Goal: Find specific fact: Find specific fact

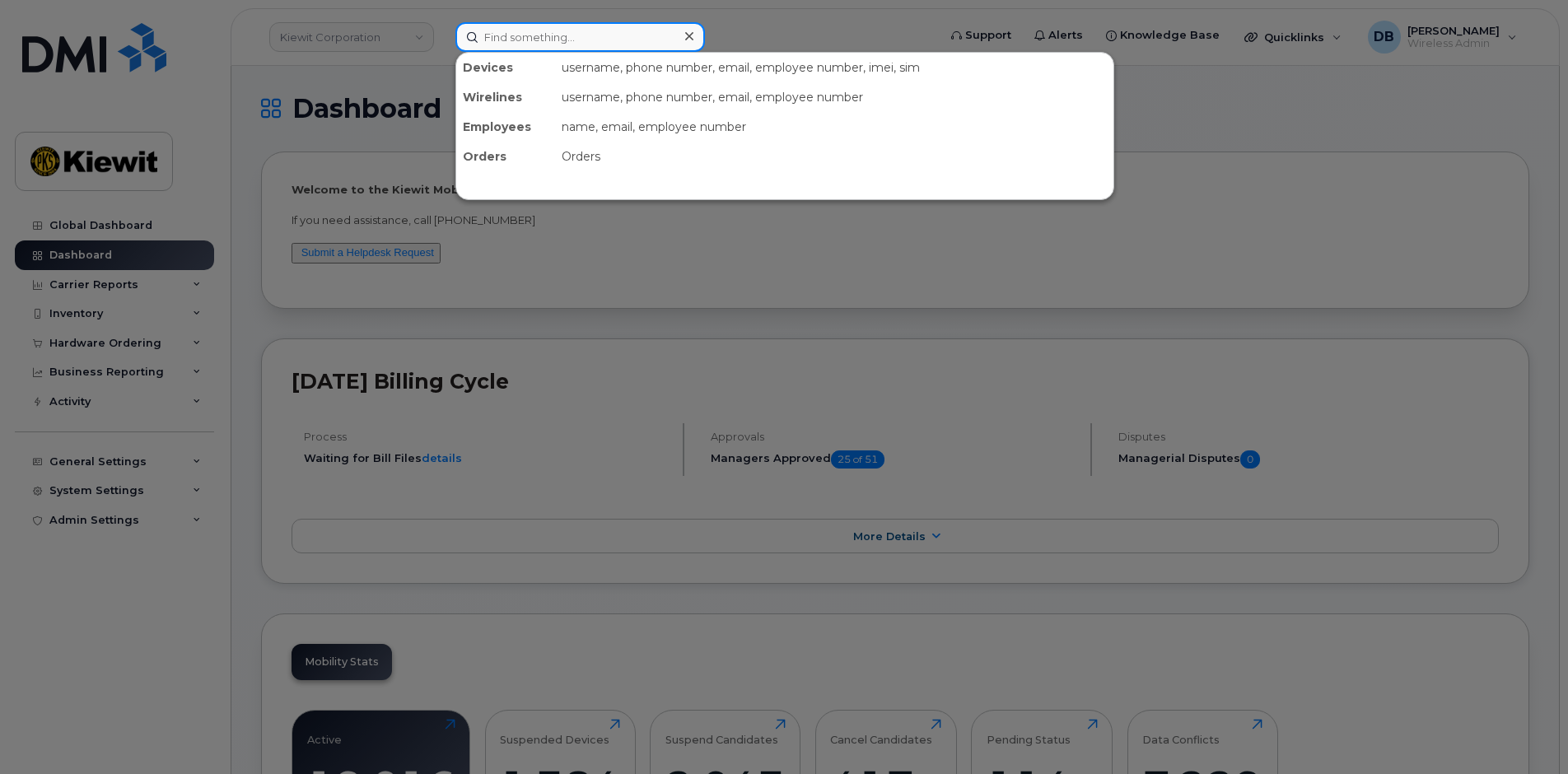
click at [508, 33] on input at bounding box center [580, 37] width 250 height 29
paste input "[PHONE_NUMBER]"
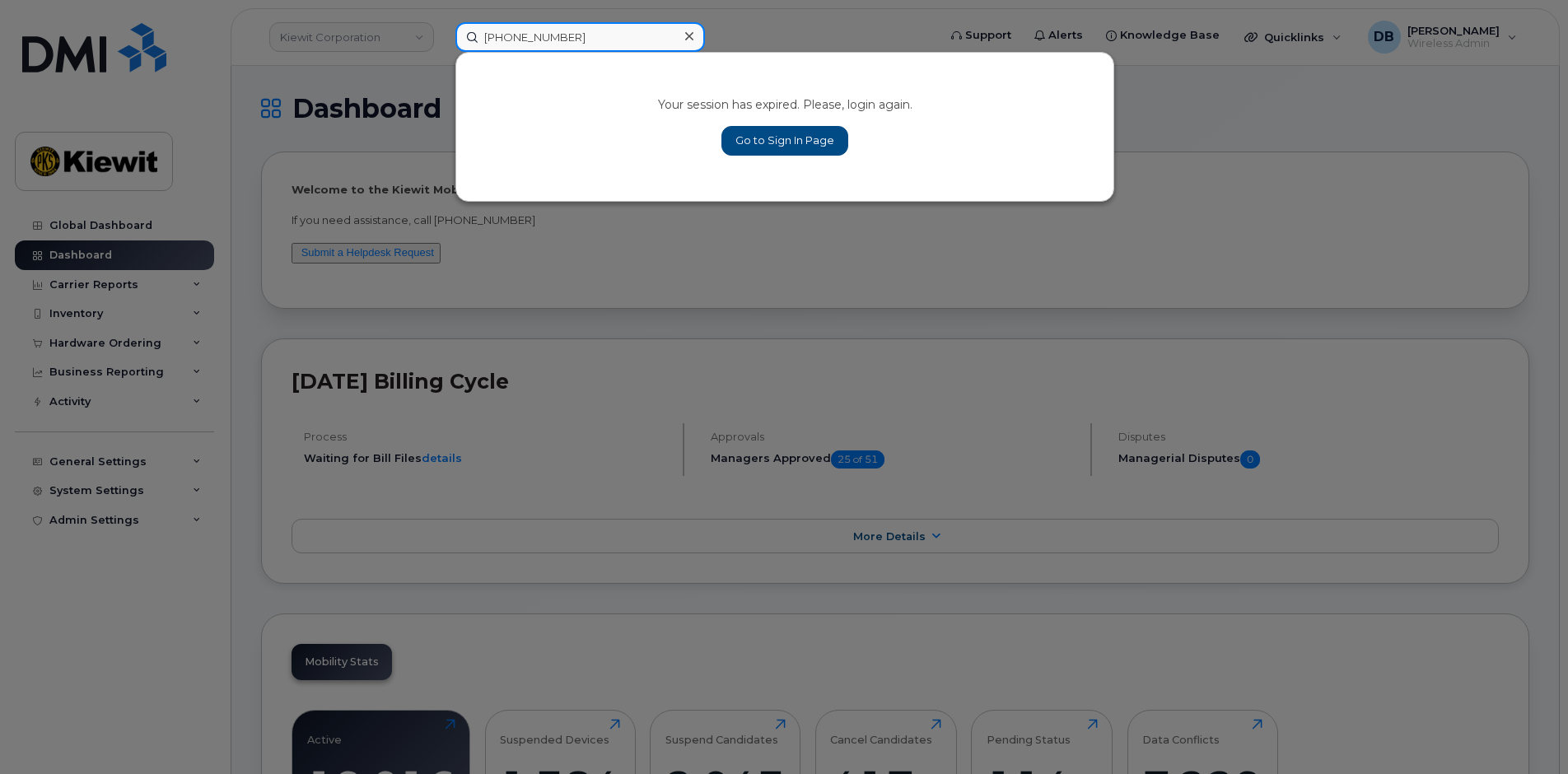
type input "[PHONE_NUMBER]"
click at [748, 147] on link "Go to Sign In Page" at bounding box center [784, 141] width 127 height 29
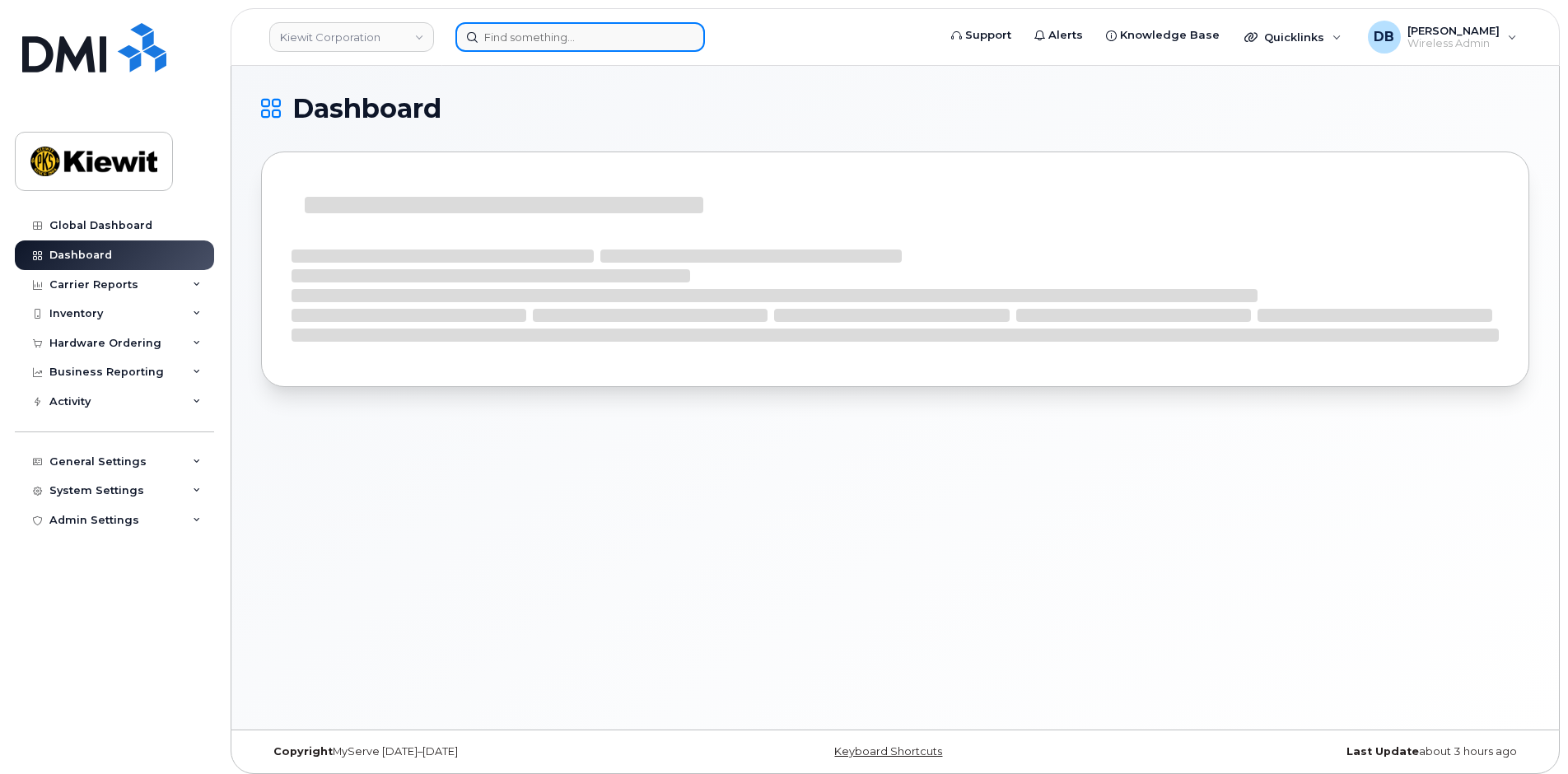
click at [543, 39] on input at bounding box center [580, 37] width 250 height 29
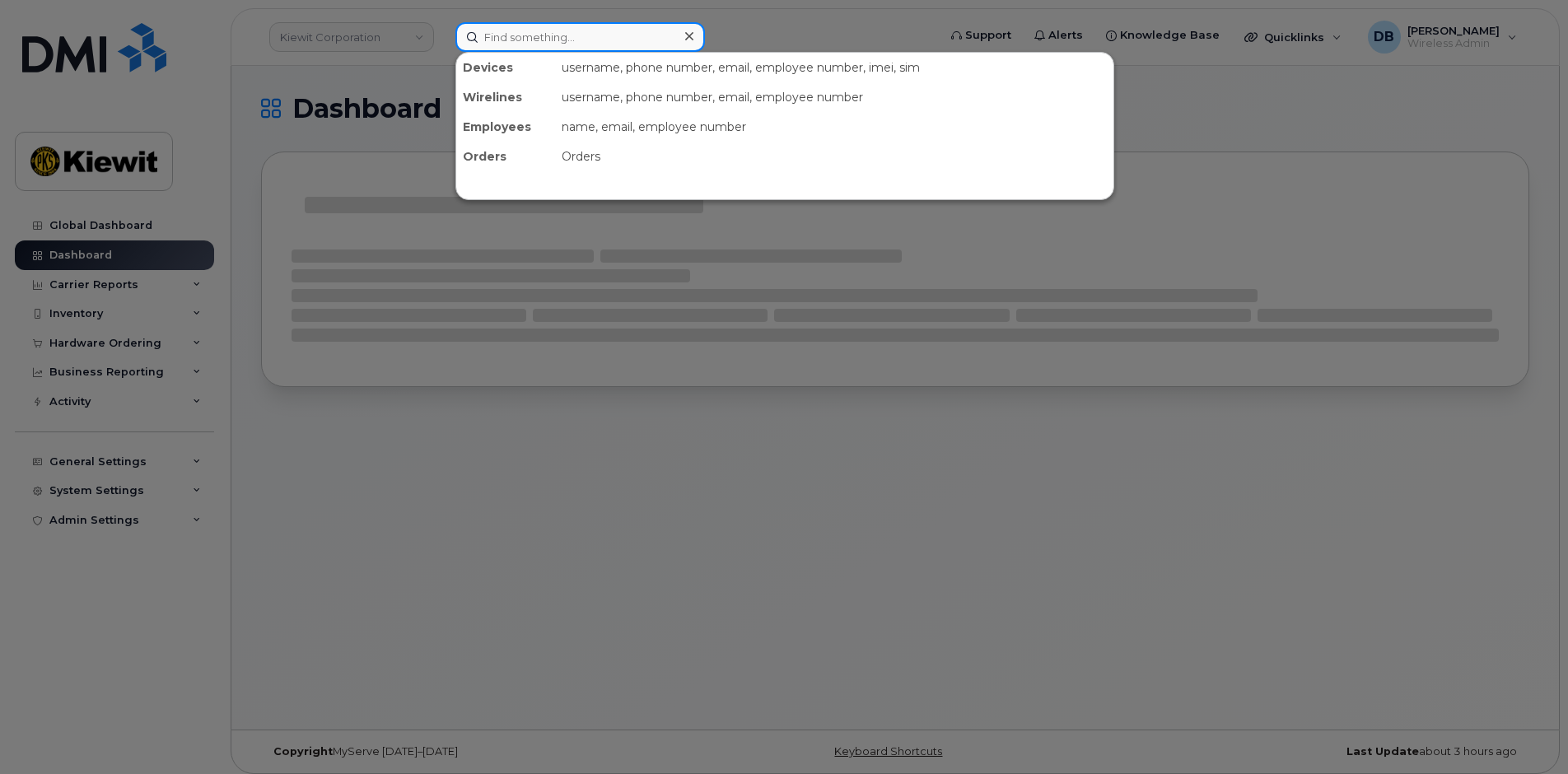
paste input "[PHONE_NUMBER]"
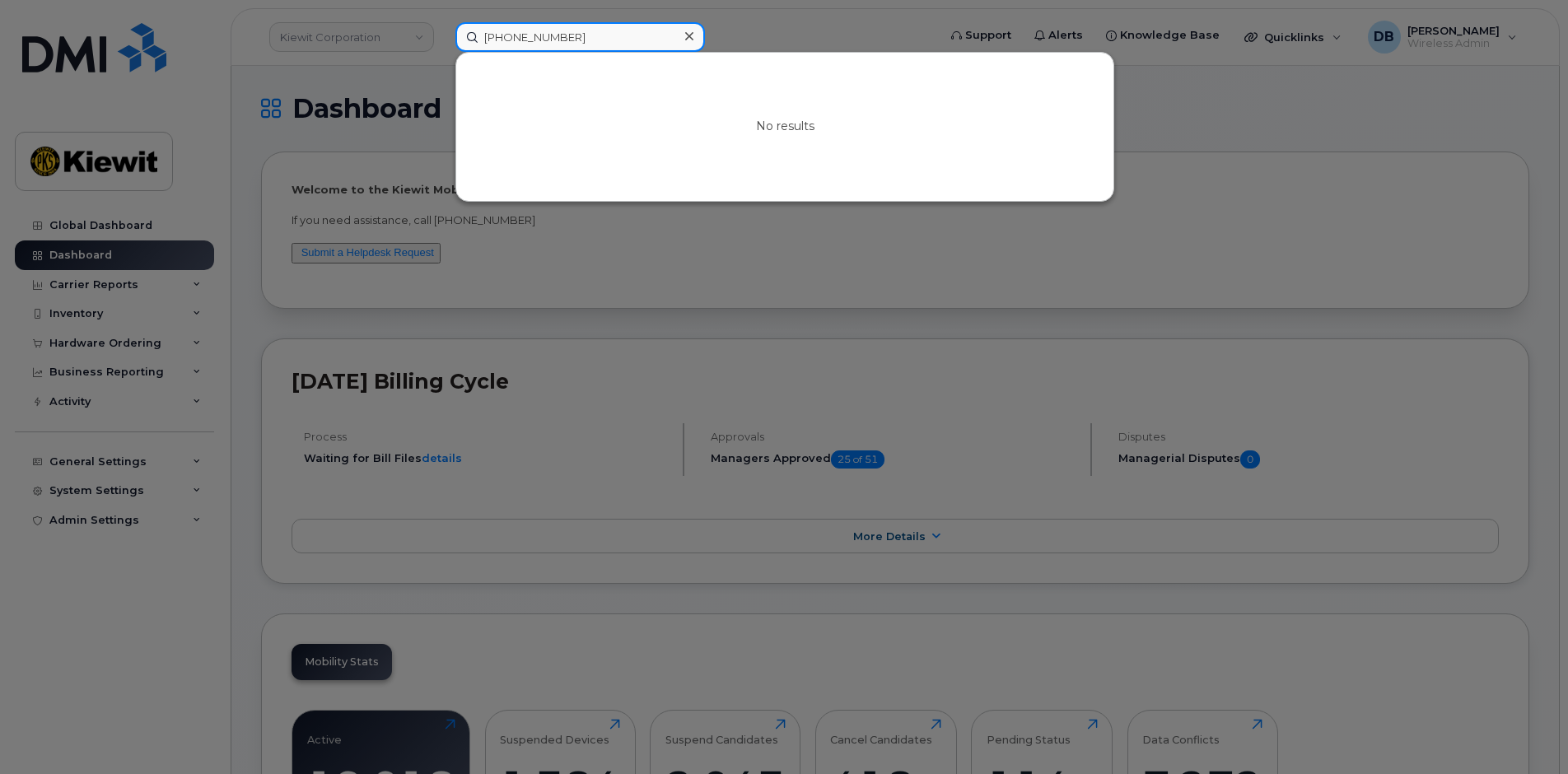
drag, startPoint x: 509, startPoint y: 33, endPoint x: 513, endPoint y: 42, distance: 9.8
click at [509, 33] on input "[PHONE_NUMBER]" at bounding box center [580, 37] width 250 height 29
drag, startPoint x: 536, startPoint y: 29, endPoint x: 386, endPoint y: 27, distance: 150.0
click at [442, 26] on div "4056382882 No results" at bounding box center [690, 37] width 497 height 29
paste input "352678434625460"
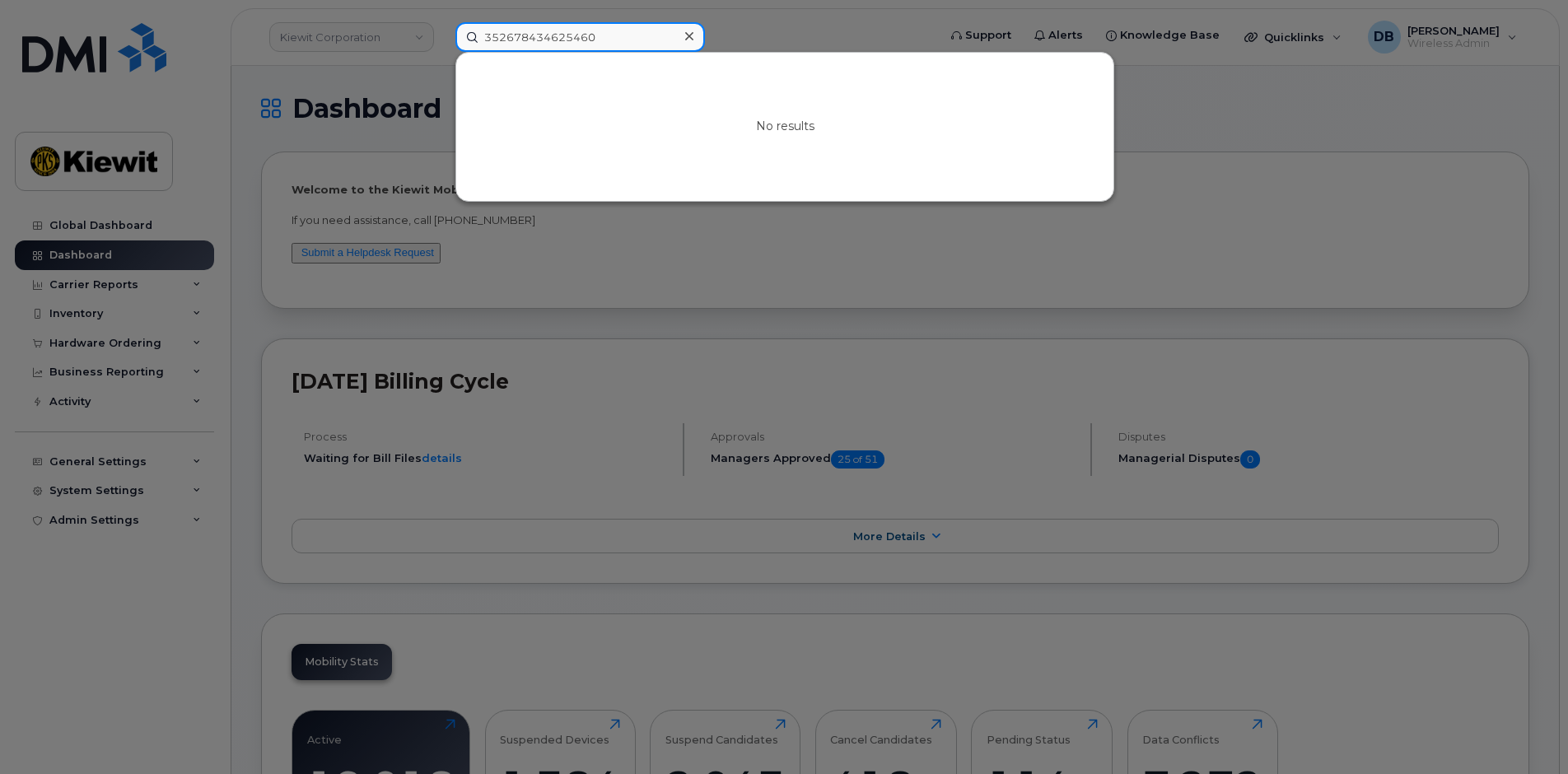
type input "352678434625460"
